Goal: Task Accomplishment & Management: Use online tool/utility

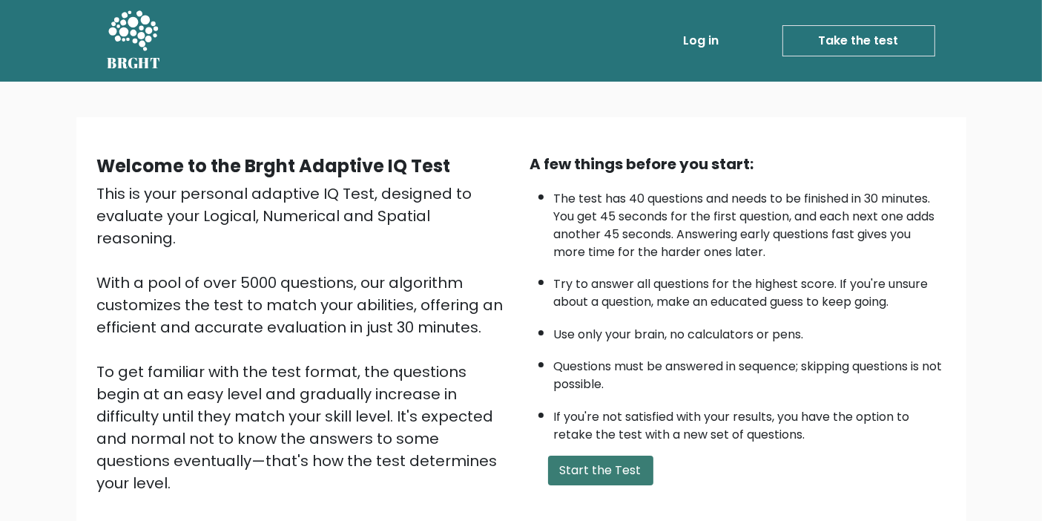
click at [576, 456] on button "Start the Test" at bounding box center [600, 470] width 105 height 30
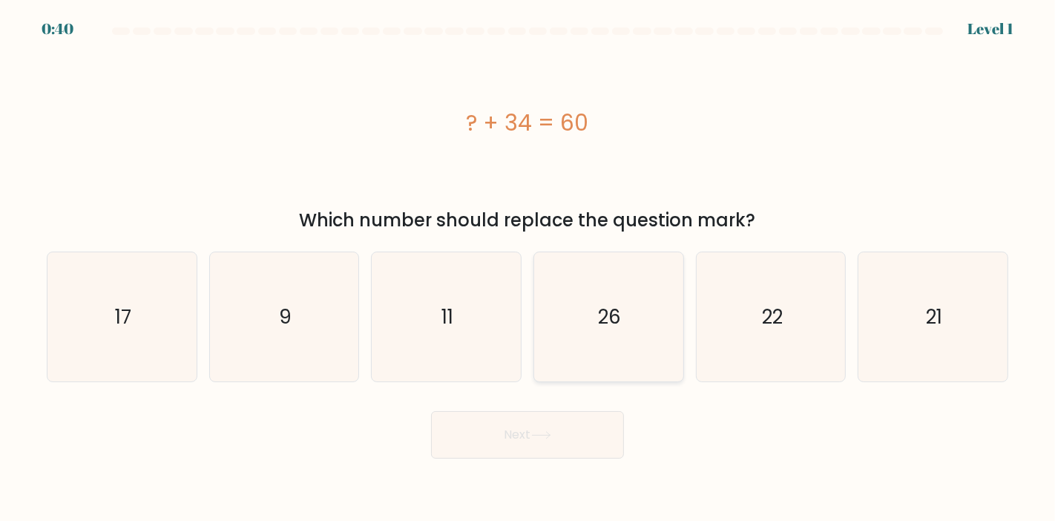
click at [608, 324] on text "26" at bounding box center [609, 316] width 23 height 27
click at [528, 268] on input "d. 26" at bounding box center [527, 263] width 1 height 7
radio input "true"
click at [547, 441] on button "Next" at bounding box center [527, 434] width 193 height 47
